Goal: Information Seeking & Learning: Learn about a topic

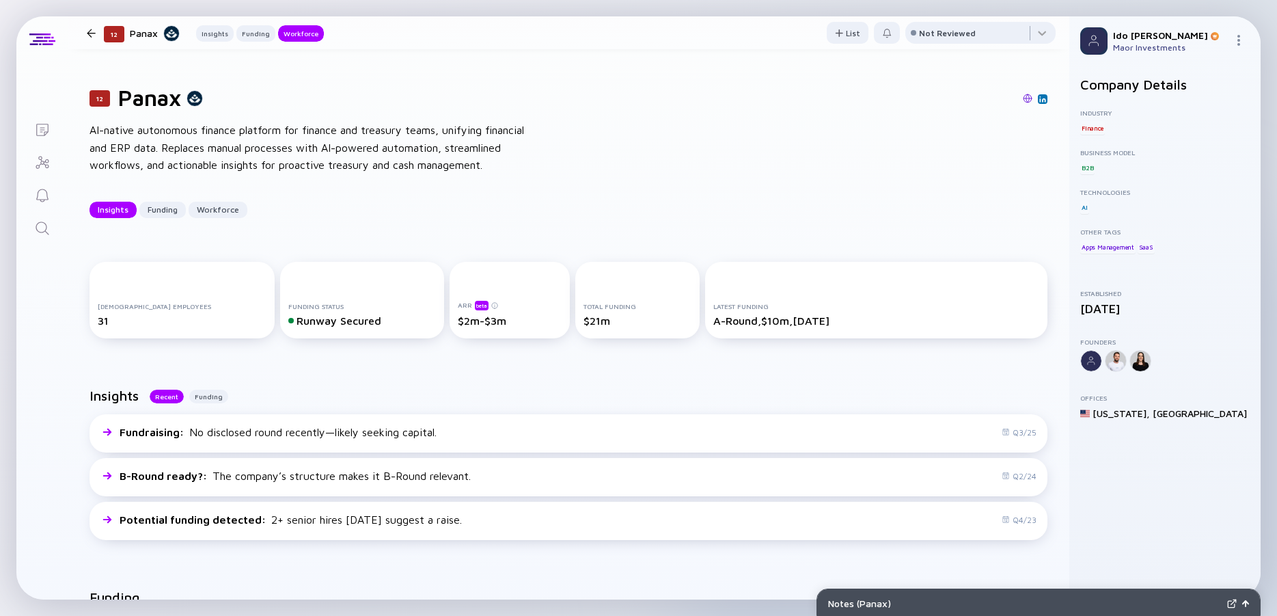
click at [42, 226] on icon "Search" at bounding box center [42, 228] width 16 height 16
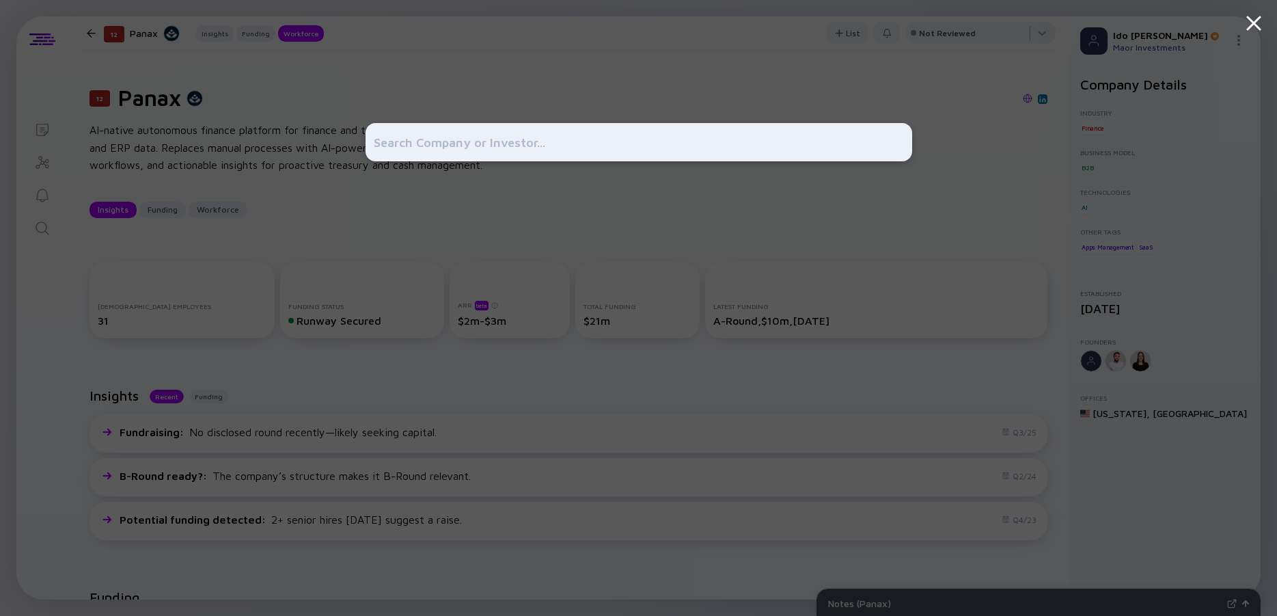
scroll to position [738, 0]
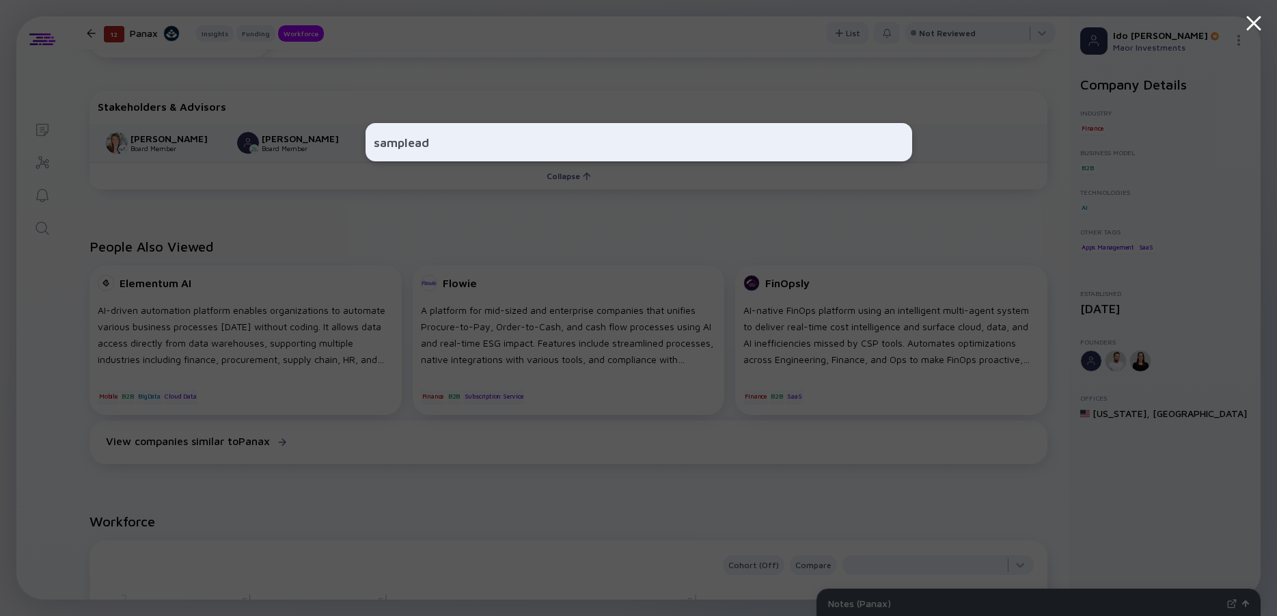
type input "samplead"
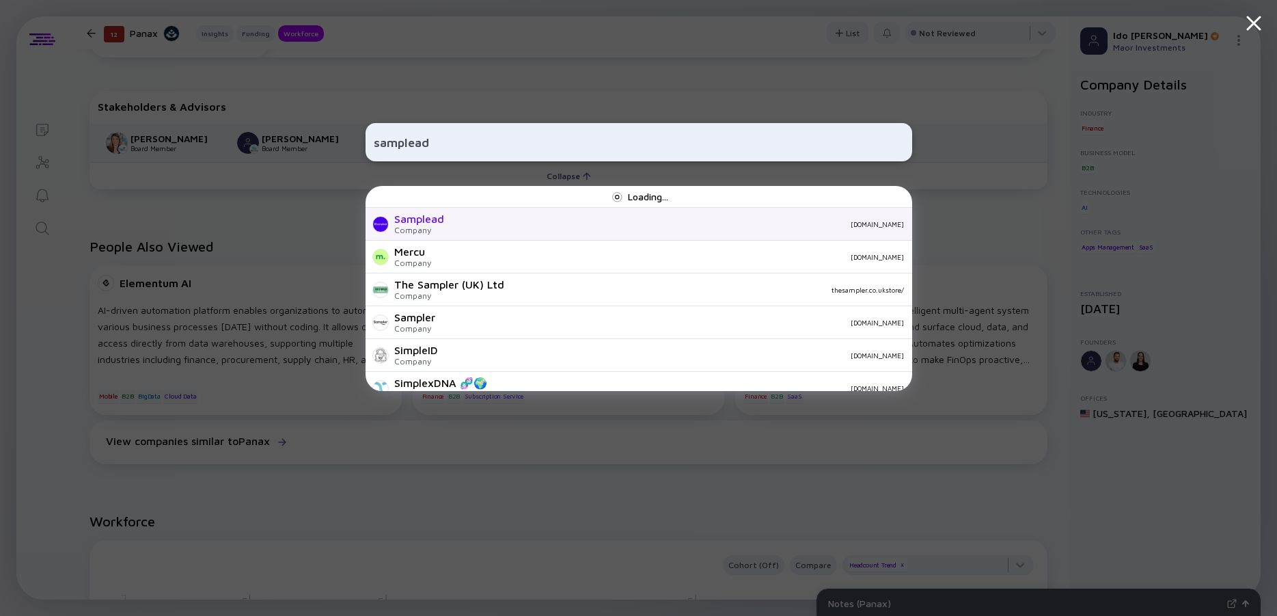
click at [443, 215] on div "Samplead" at bounding box center [419, 218] width 50 height 12
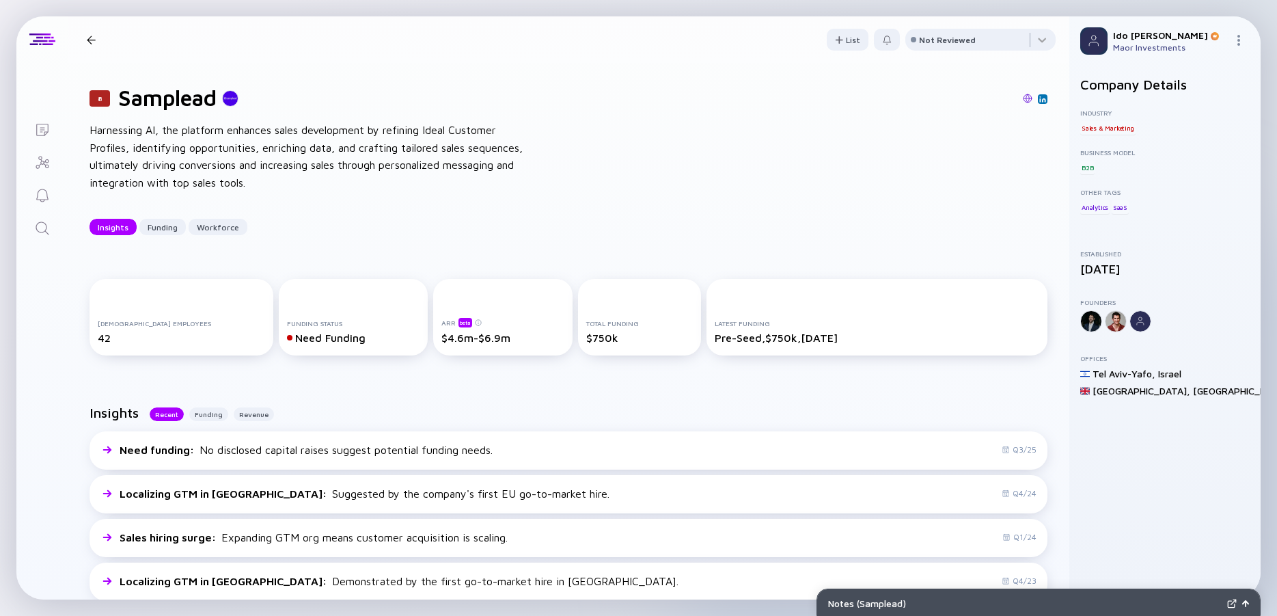
click at [312, 161] on div "Harnessing AI, the platform enhances sales development by refining Ideal Custom…" at bounding box center [307, 157] width 437 height 70
click at [49, 234] on icon "Search" at bounding box center [42, 228] width 16 height 16
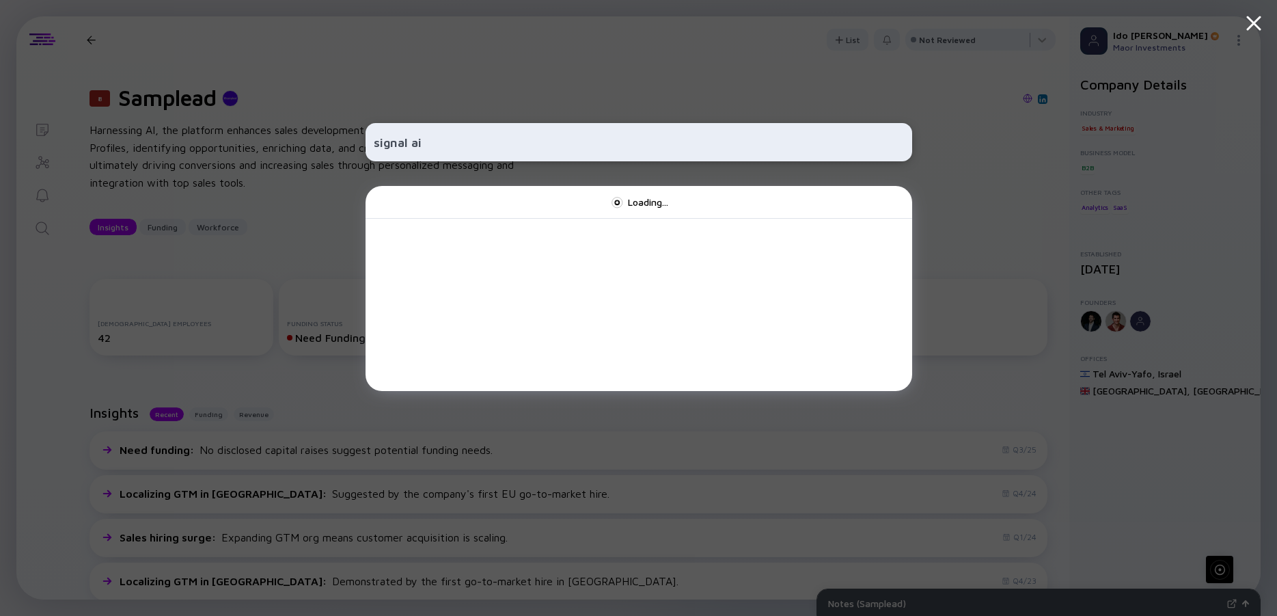
click at [412, 140] on input "signal ai" at bounding box center [639, 142] width 530 height 25
type input "[URL]"
click at [330, 128] on div "[URL] Loading..." at bounding box center [638, 308] width 1277 height 616
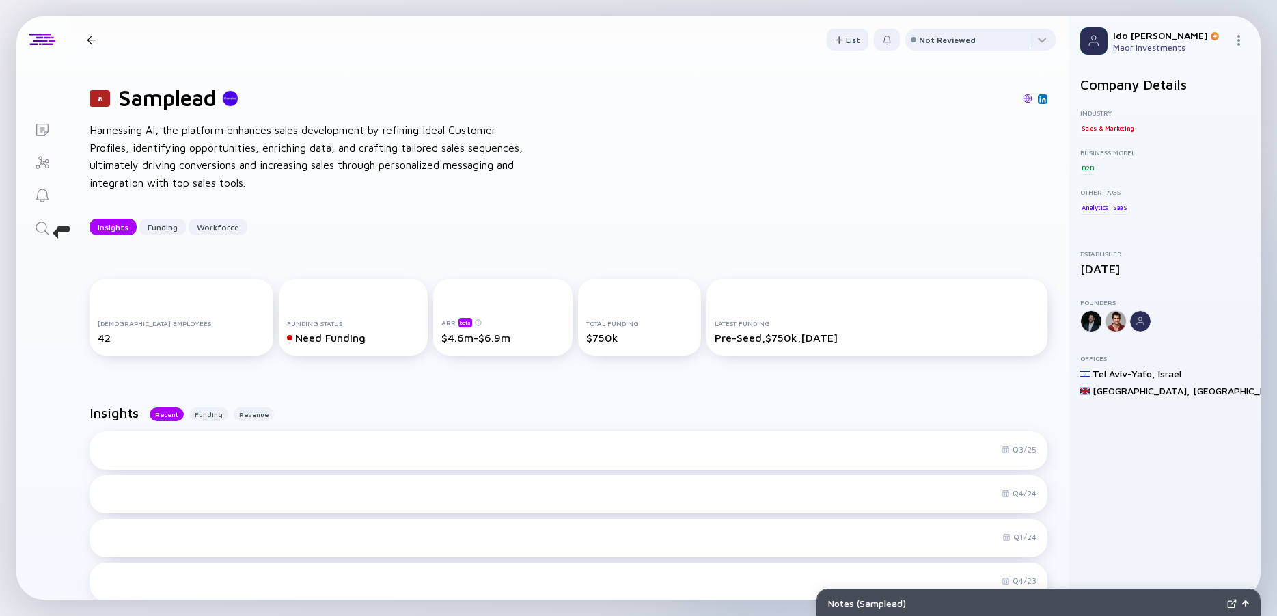
click at [38, 228] on icon "Search" at bounding box center [42, 228] width 16 height 16
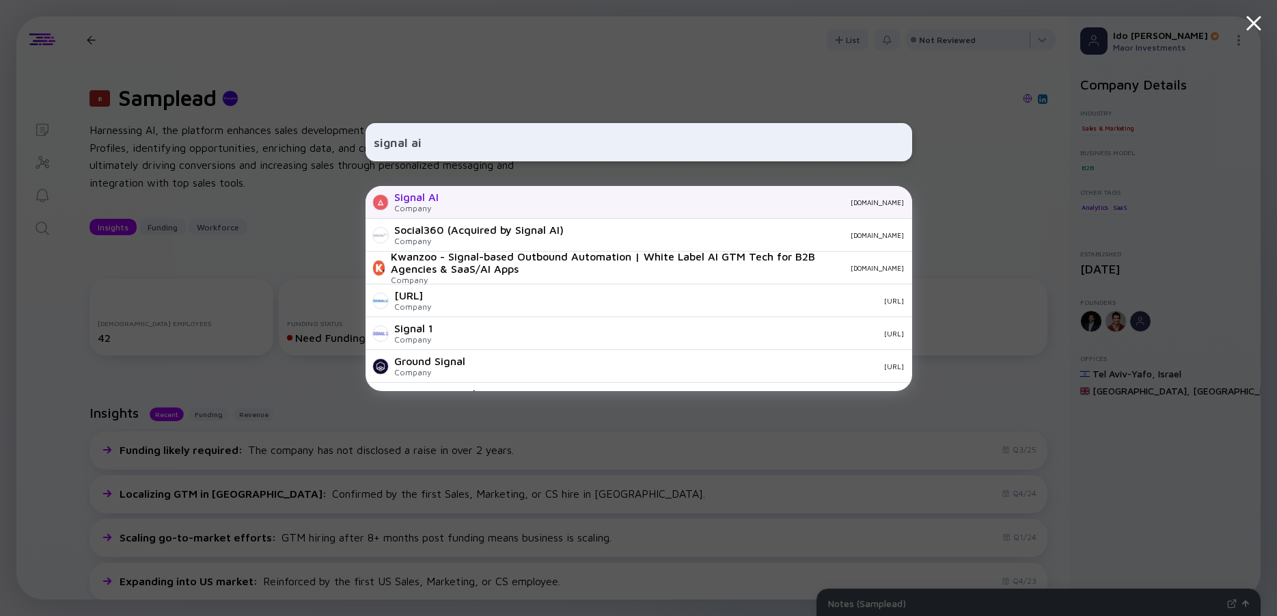
type input "signal ai"
click at [451, 204] on div "[DOMAIN_NAME]" at bounding box center [677, 202] width 454 height 8
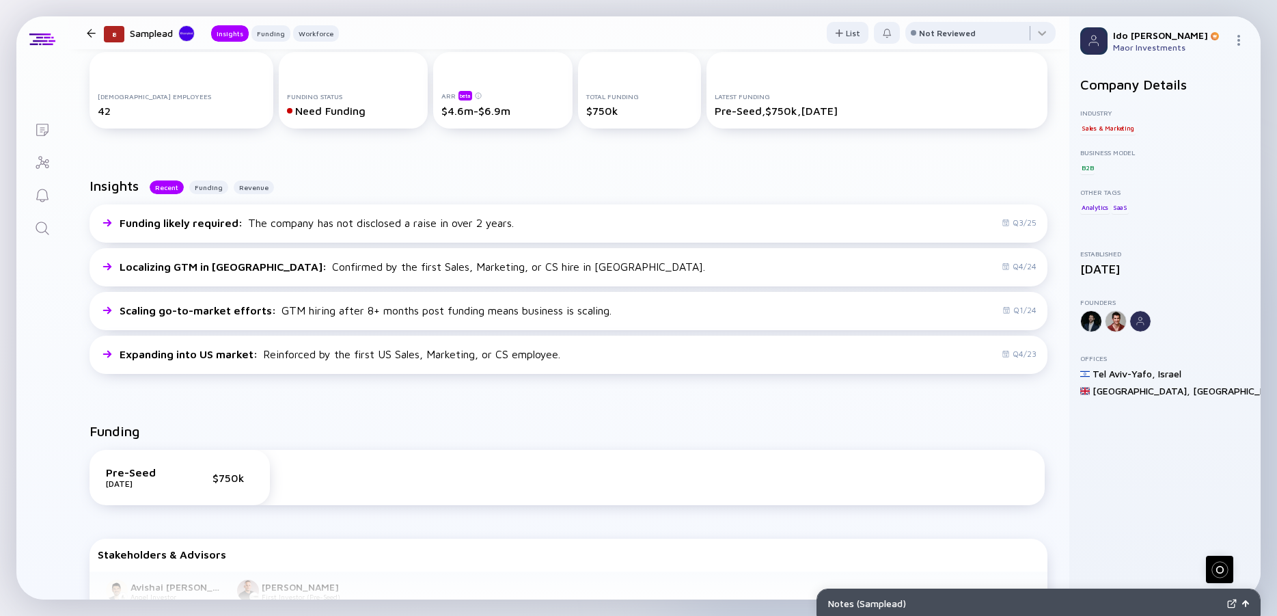
scroll to position [307, 0]
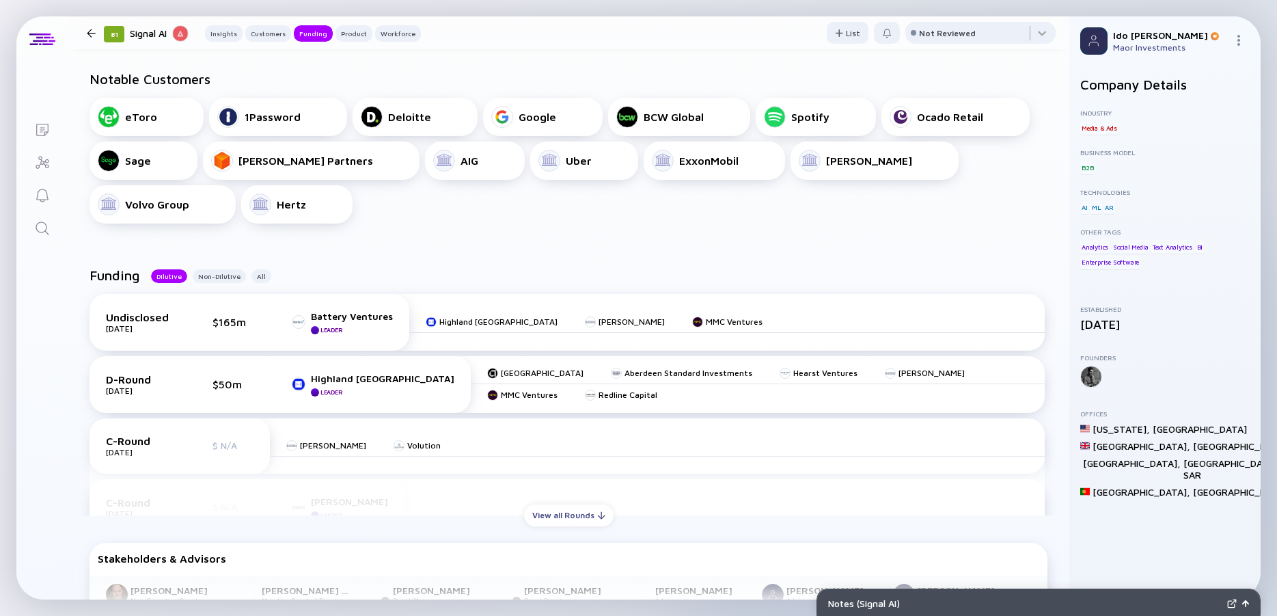
scroll to position [492, 0]
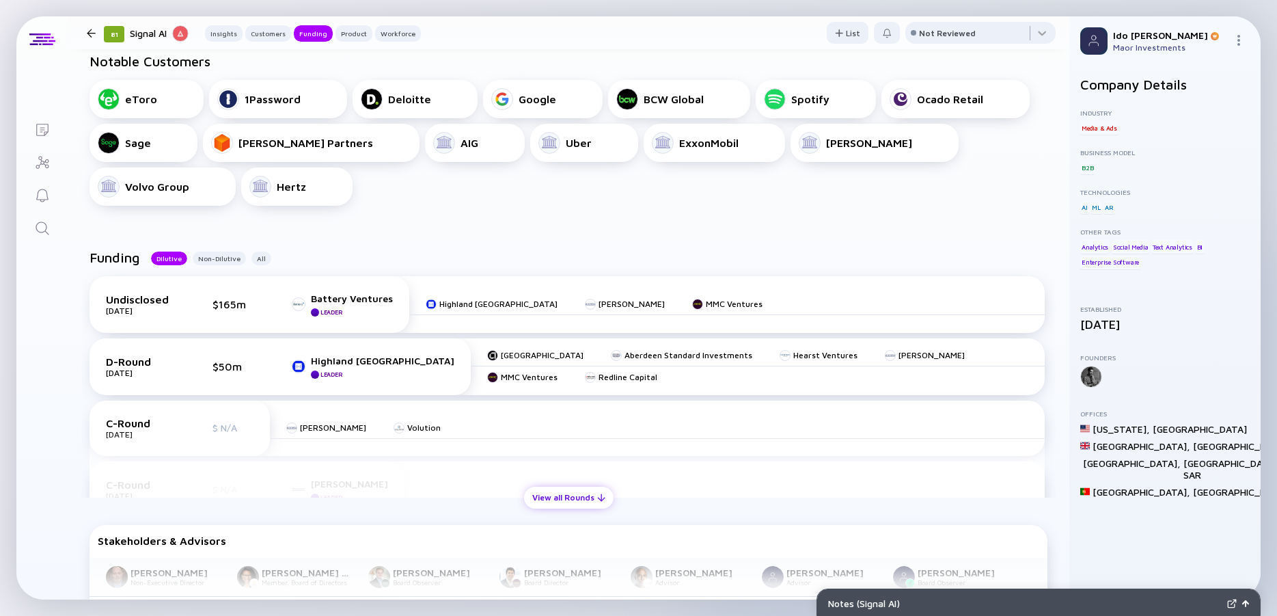
click at [576, 503] on div "View all Rounds" at bounding box center [568, 496] width 89 height 21
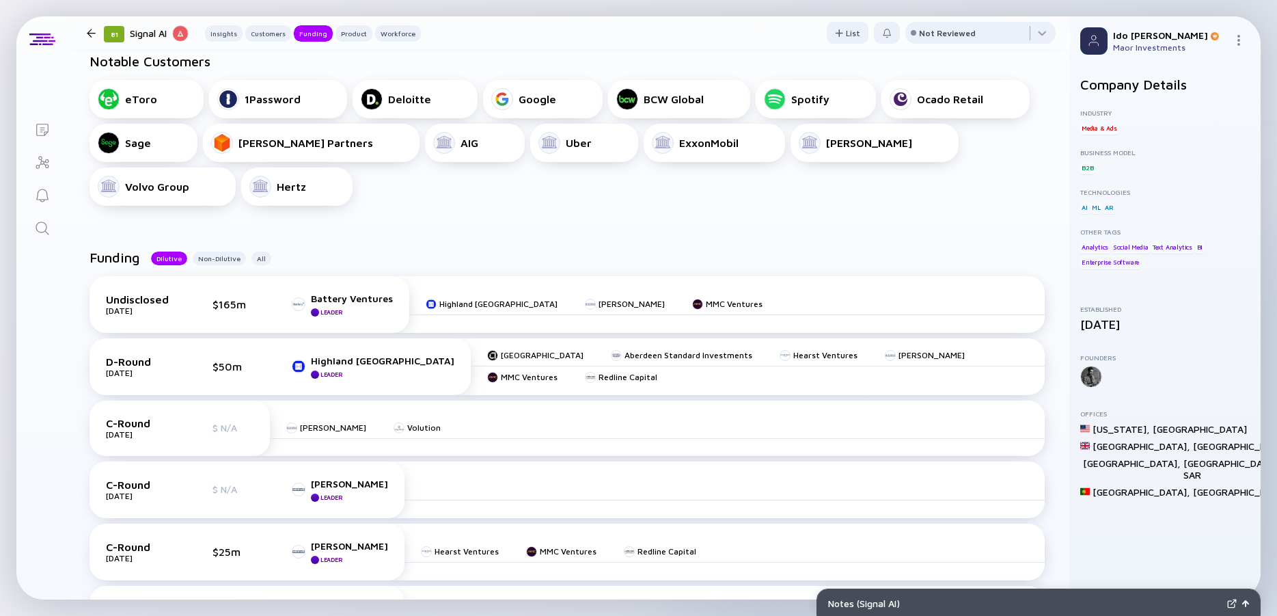
click at [576, 503] on div "C-Round [DATE] $ N/A [PERSON_NAME] Leader" at bounding box center [566, 489] width 955 height 57
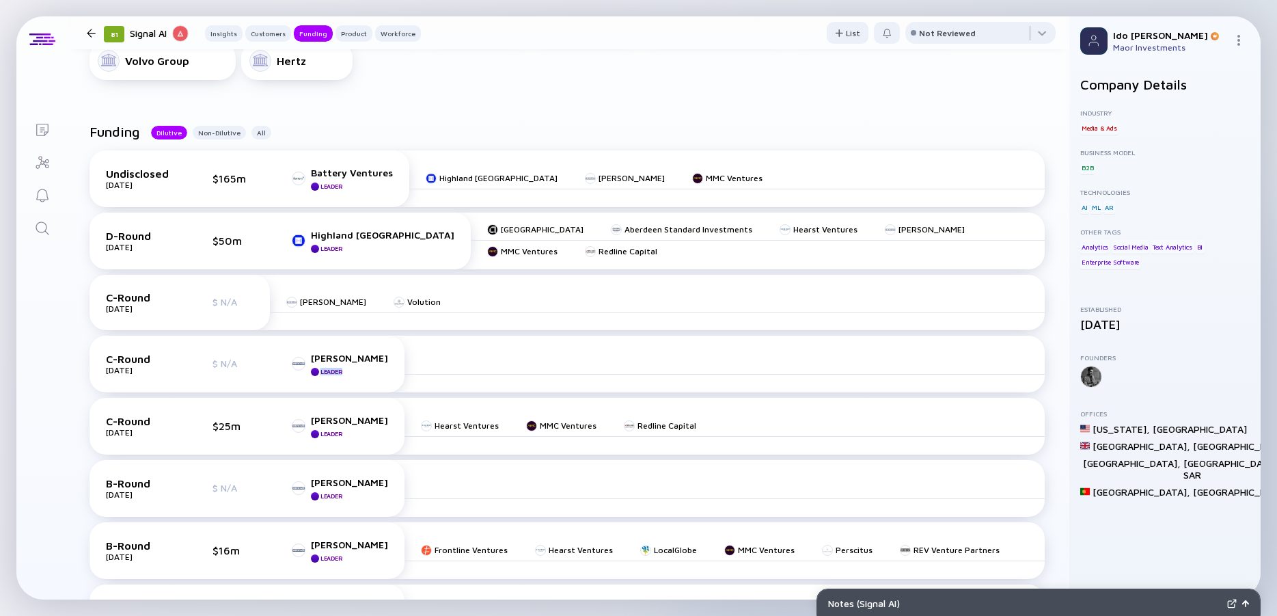
scroll to position [615, 0]
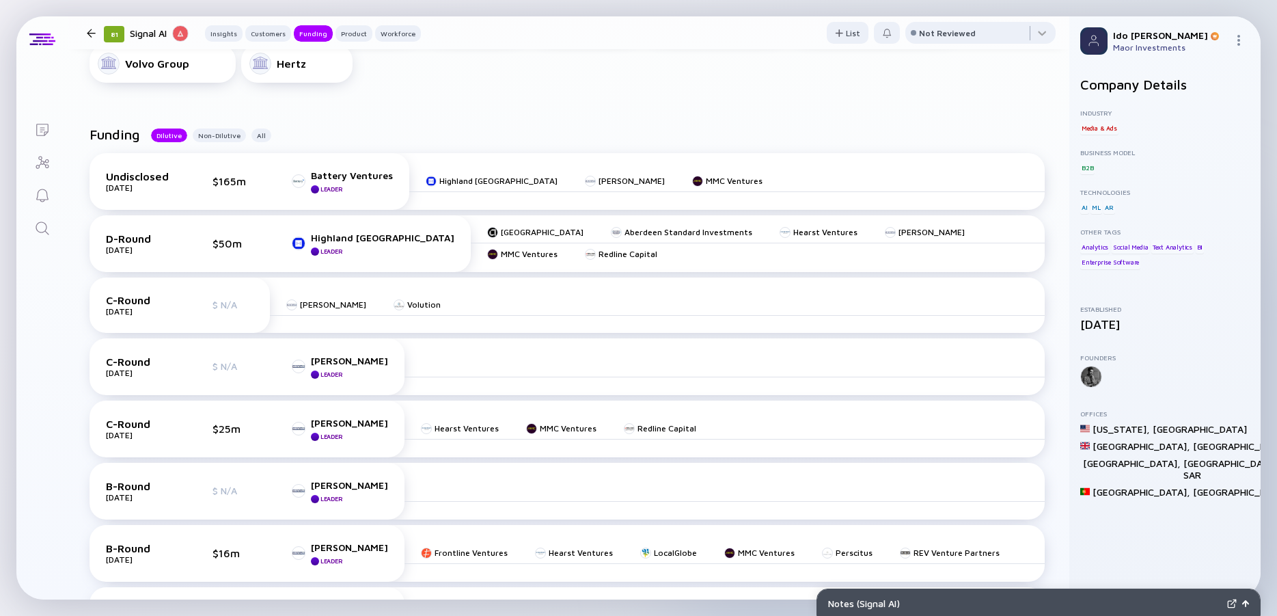
click at [478, 128] on div "Funding Dilutive Non-Dilutive All" at bounding box center [568, 139] width 958 height 27
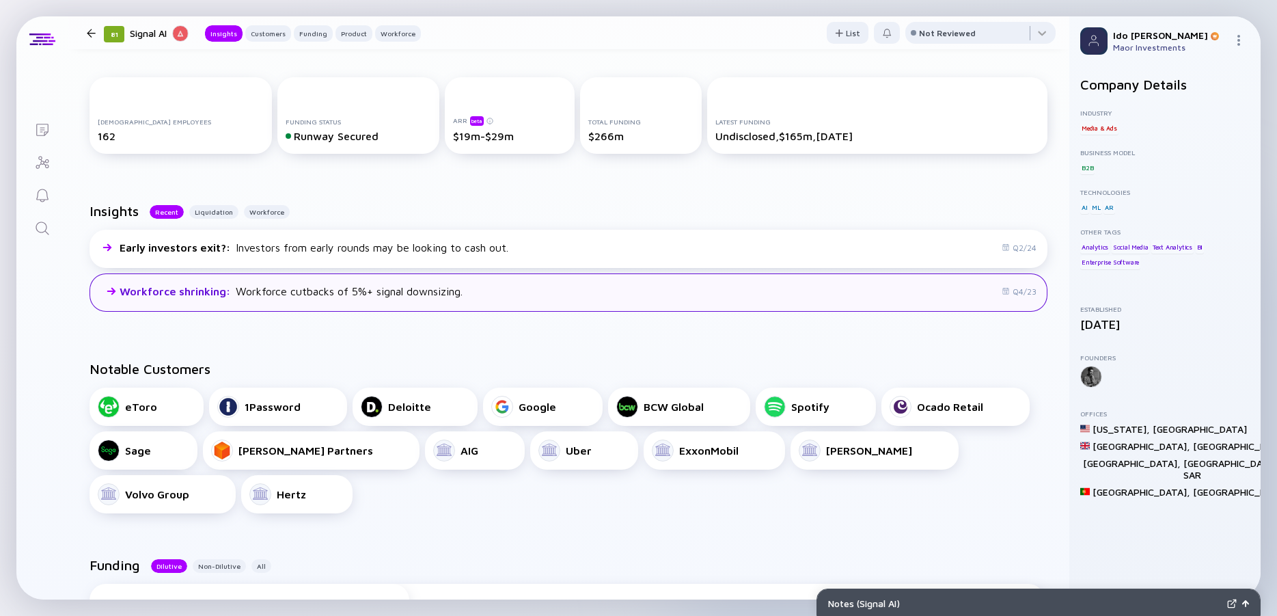
scroll to position [0, 0]
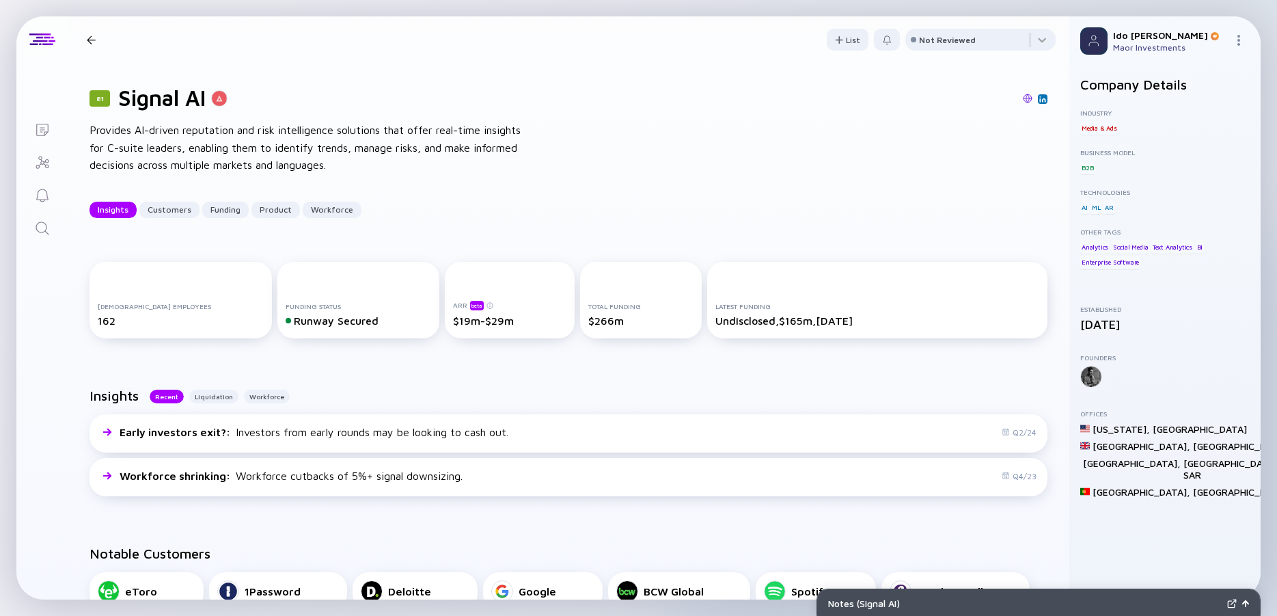
click at [278, 146] on div "Provides AI-driven reputation and risk intelligence solutions that offer real-t…" at bounding box center [307, 148] width 437 height 53
click at [243, 145] on div "Provides AI-driven reputation and risk intelligence solutions that offer real-t…" at bounding box center [307, 148] width 437 height 53
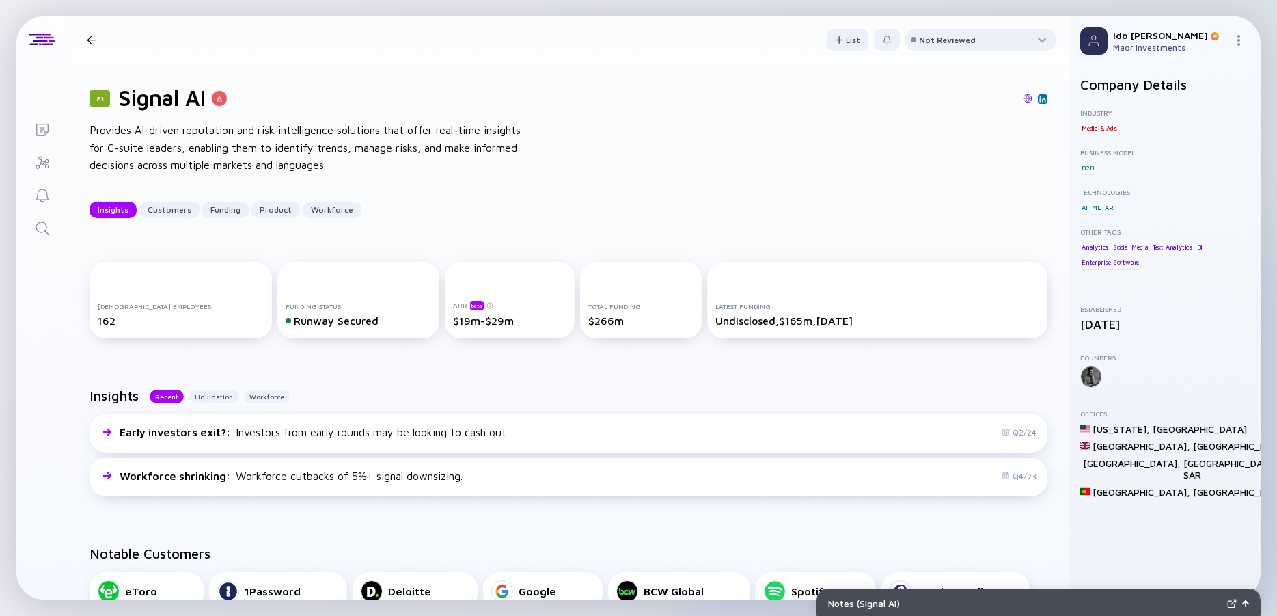
click at [243, 145] on div "Provides AI-driven reputation and risk intelligence solutions that offer real-t…" at bounding box center [307, 148] width 437 height 53
click at [217, 144] on div "Provides AI-driven reputation and risk intelligence solutions that offer real-t…" at bounding box center [307, 148] width 437 height 53
click at [284, 135] on div "Provides AI-driven reputation and risk intelligence solutions that offer real-t…" at bounding box center [307, 148] width 437 height 53
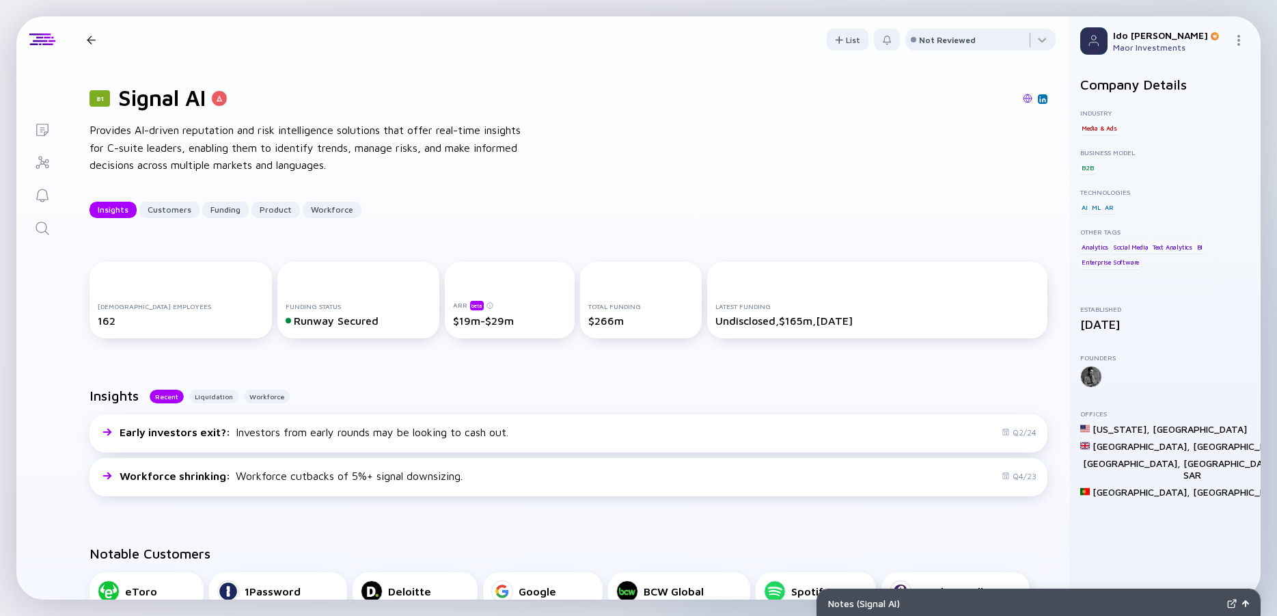
click at [1023, 96] on img at bounding box center [1028, 99] width 10 height 10
